Goal: Task Accomplishment & Management: Manage account settings

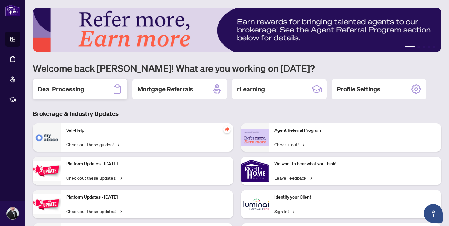
click at [77, 94] on h2 "Deal Processing" at bounding box center [61, 89] width 46 height 9
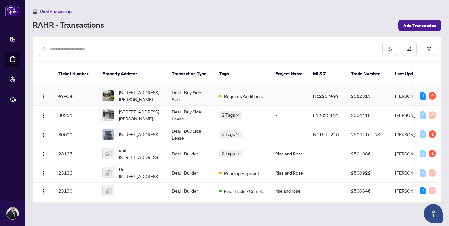
click at [276, 89] on td "-" at bounding box center [289, 95] width 38 height 19
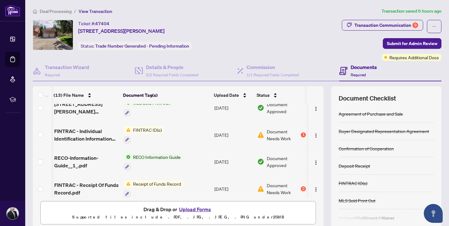
scroll to position [47, 1]
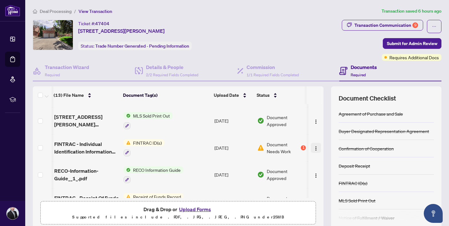
click at [314, 151] on span "button" at bounding box center [315, 147] width 5 height 7
click at [319, 44] on div "Ticket #: 47404 [STREET_ADDRESS][PERSON_NAME] Status: Trade Number Generated - …" at bounding box center [186, 35] width 306 height 30
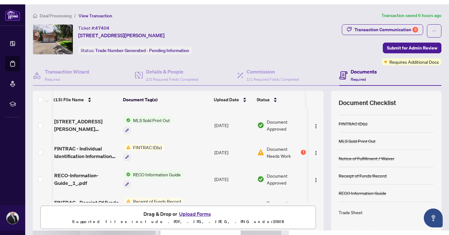
scroll to position [64, 0]
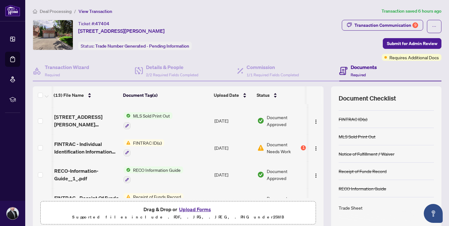
click at [365, 171] on div "Receipt of Funds Record" at bounding box center [362, 171] width 48 height 7
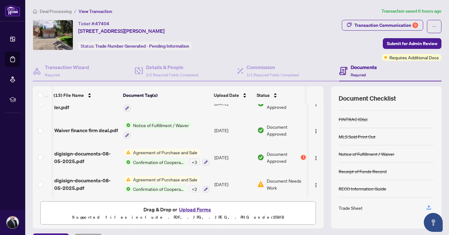
scroll to position [257, 1]
click at [206, 188] on icon "button" at bounding box center [206, 189] width 4 height 4
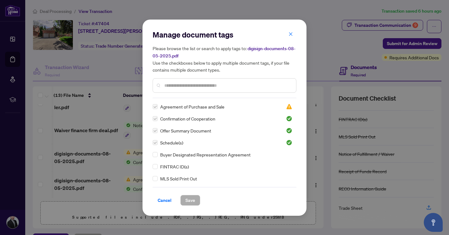
click at [174, 109] on span "Agreement of Purchase and Sale" at bounding box center [192, 106] width 64 height 7
click at [178, 106] on span "Agreement of Purchase and Sale" at bounding box center [192, 106] width 64 height 7
click at [164, 198] on span "Cancel" at bounding box center [165, 200] width 14 height 10
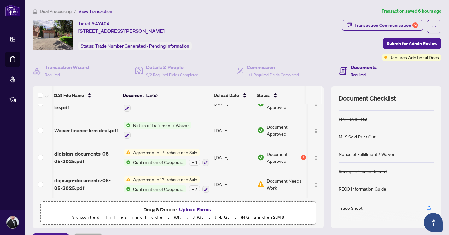
click at [185, 210] on button "Upload Forms" at bounding box center [195, 209] width 36 height 8
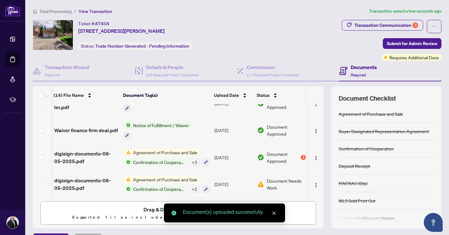
scroll to position [282, 1]
click at [274, 214] on icon "close" at bounding box center [274, 213] width 4 height 4
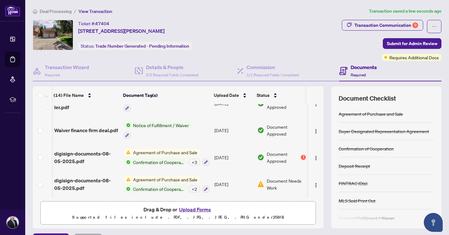
click at [198, 209] on button "Upload Forms" at bounding box center [195, 209] width 36 height 8
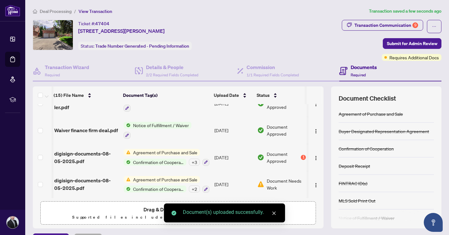
scroll to position [307, 1]
click at [273, 212] on icon "close" at bounding box center [274, 213] width 4 height 4
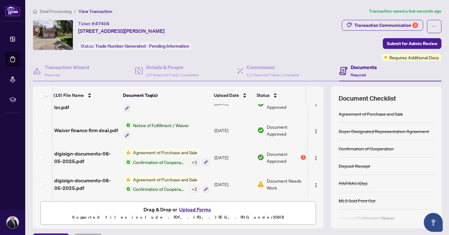
click at [195, 209] on button "Upload Forms" at bounding box center [195, 209] width 36 height 8
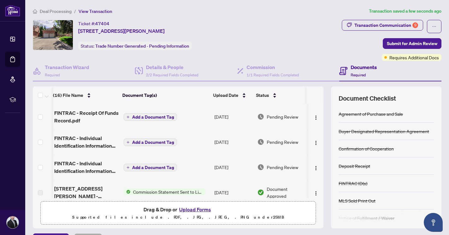
scroll to position [0, 1]
click at [366, 26] on div "Transaction Communication 9" at bounding box center [386, 25] width 64 height 10
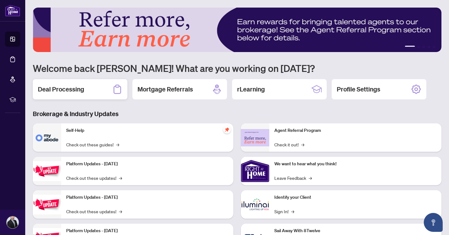
click at [59, 93] on h2 "Deal Processing" at bounding box center [61, 89] width 46 height 9
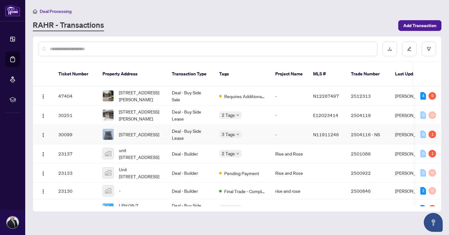
click at [259, 130] on div "3 Tags" at bounding box center [242, 133] width 46 height 7
click at [156, 131] on span "[STREET_ADDRESS]" at bounding box center [139, 134] width 40 height 7
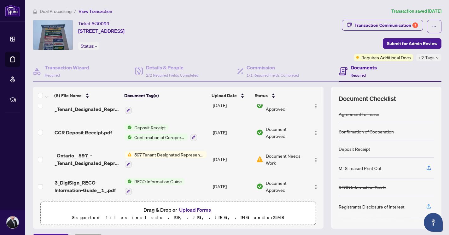
scroll to position [11, 0]
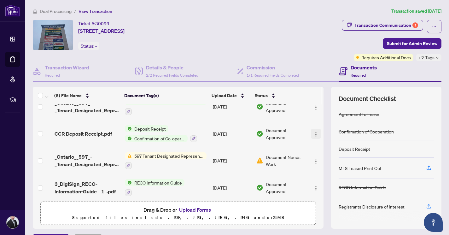
click at [314, 135] on img "button" at bounding box center [315, 134] width 5 height 5
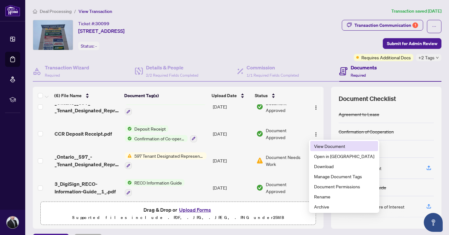
click at [334, 148] on span "View Document" at bounding box center [344, 145] width 60 height 7
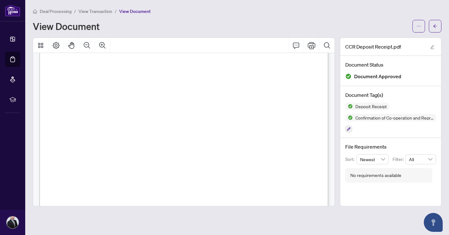
scroll to position [827, 0]
